Goal: Task Accomplishment & Management: Manage account settings

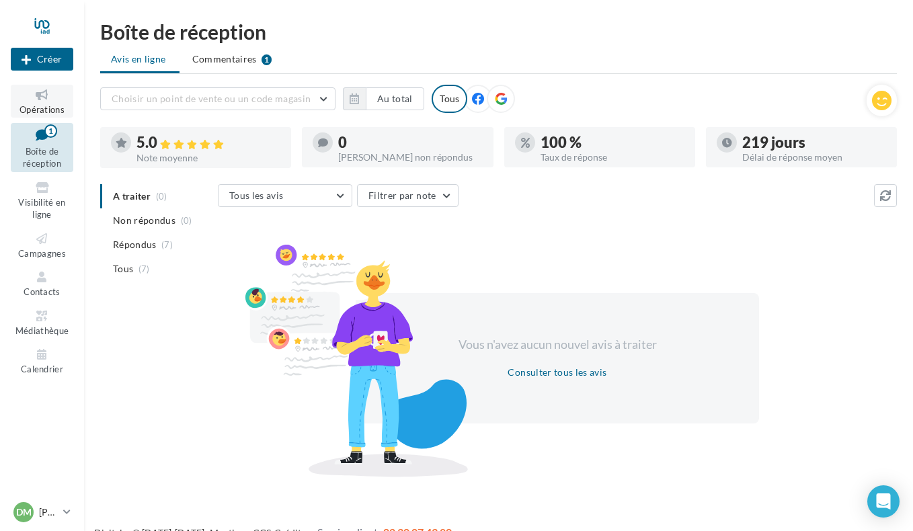
click at [48, 101] on icon at bounding box center [42, 94] width 54 height 15
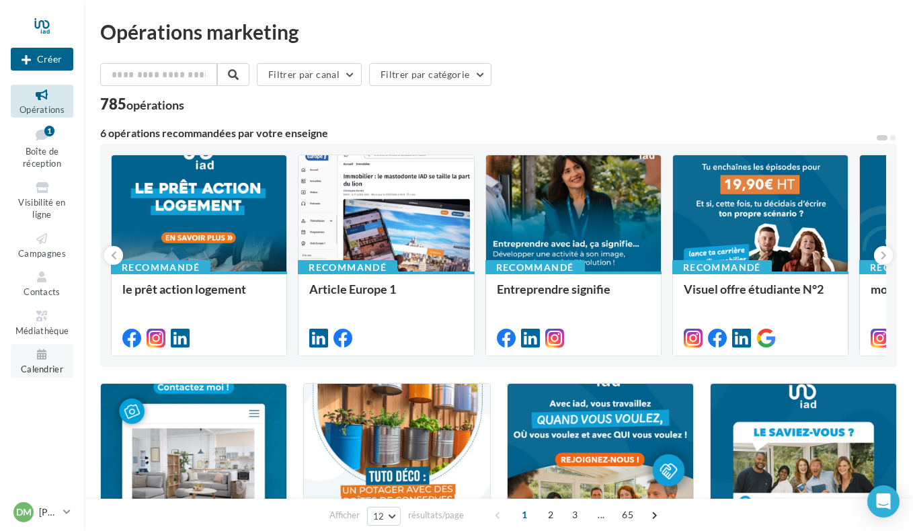
click at [44, 366] on span "Calendrier" at bounding box center [42, 369] width 42 height 11
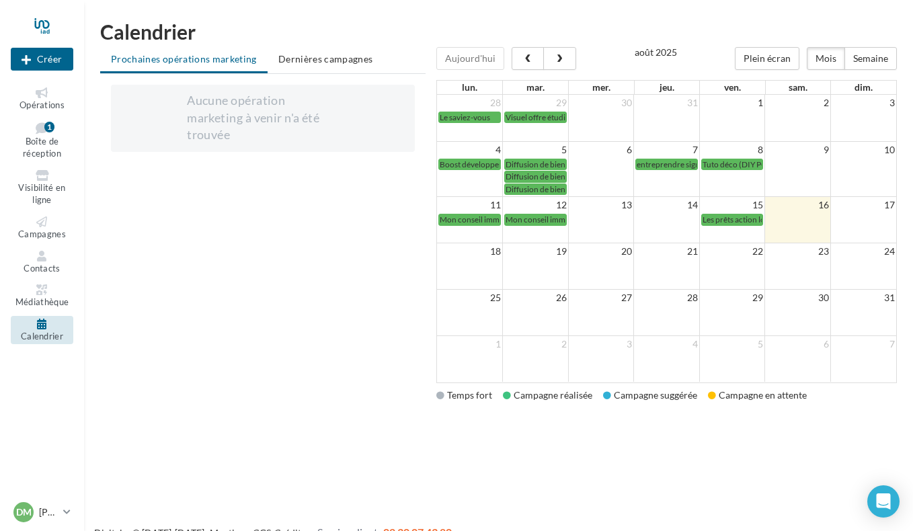
click at [230, 124] on div "Aucune opération marketing à venir n'a été trouvée" at bounding box center [263, 118] width 152 height 52
click at [35, 509] on div "DM Daoud MIHOUBI daoud.mihoubi@iadfrance.fr" at bounding box center [35, 512] width 44 height 20
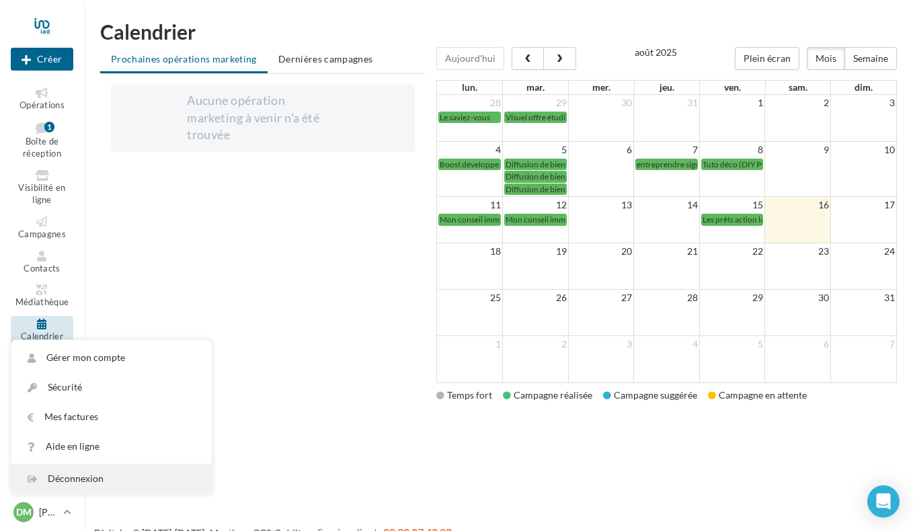
click at [69, 478] on div "Déconnexion" at bounding box center [111, 479] width 200 height 30
